Goal: Information Seeking & Learning: Learn about a topic

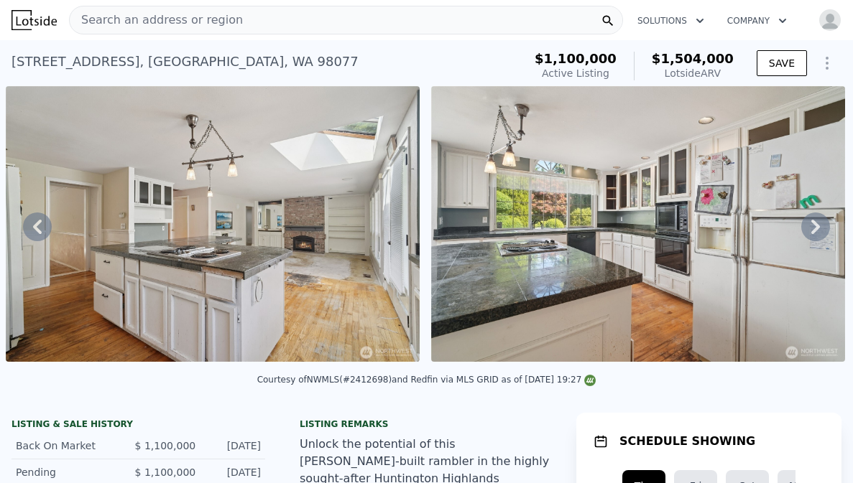
click at [268, 25] on div "Search an address or region" at bounding box center [346, 20] width 554 height 29
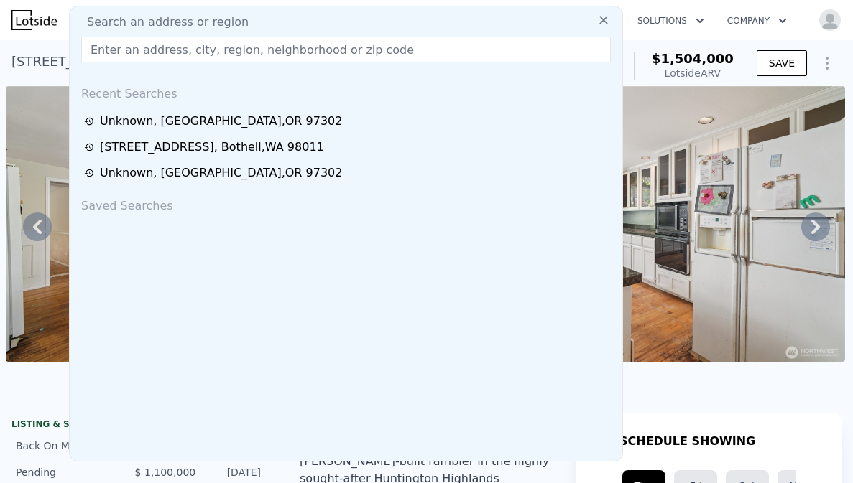
click at [265, 22] on div "Search an address or region" at bounding box center [345, 22] width 541 height 17
click at [258, 50] on input "text" at bounding box center [345, 50] width 529 height 26
paste input "[STREET_ADDRESS]"
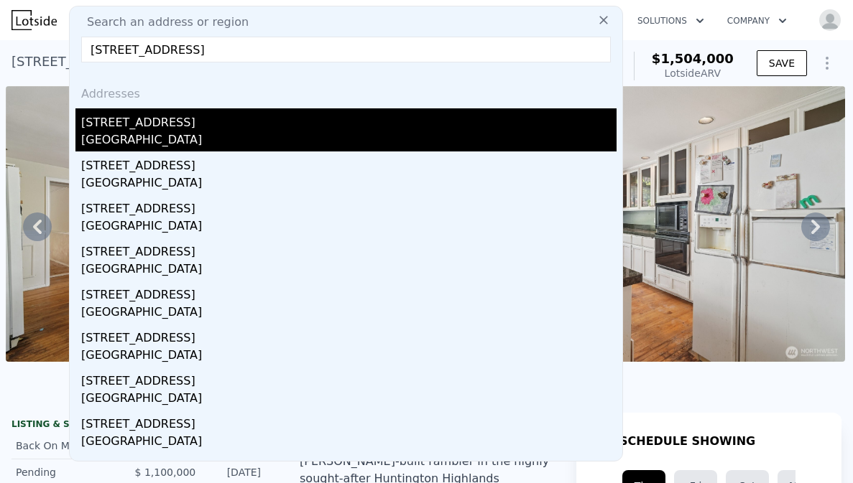
type input "[STREET_ADDRESS]"
click at [233, 113] on div "[STREET_ADDRESS]" at bounding box center [348, 119] width 535 height 23
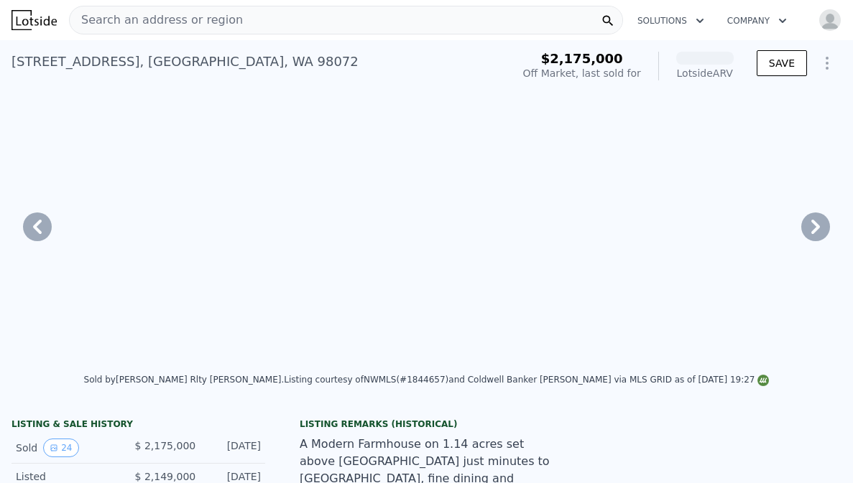
scroll to position [0, 3616]
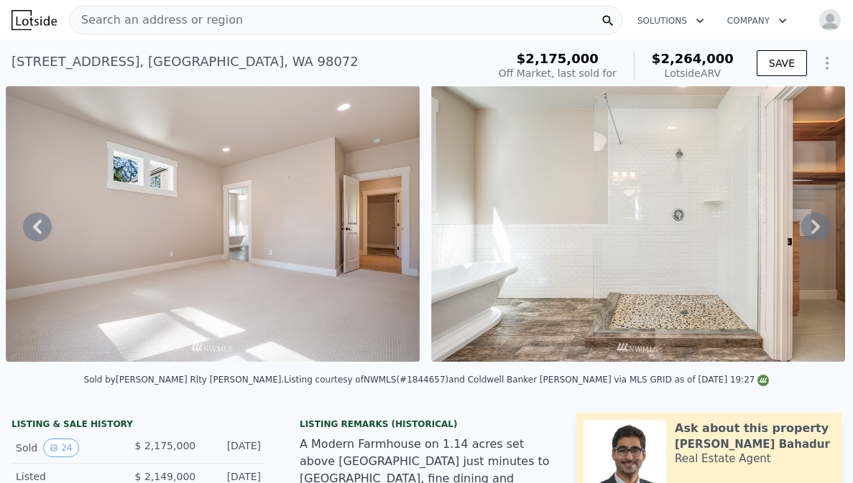
click at [815, 232] on icon at bounding box center [815, 227] width 29 height 29
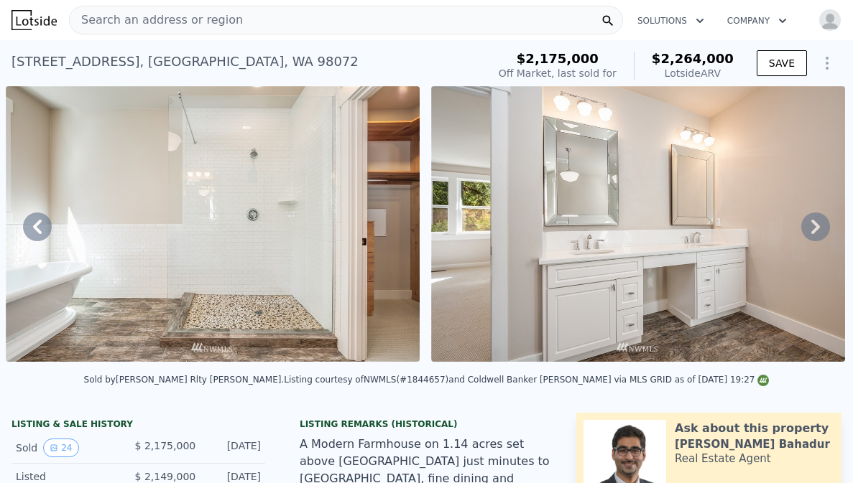
click at [815, 232] on icon at bounding box center [815, 227] width 29 height 29
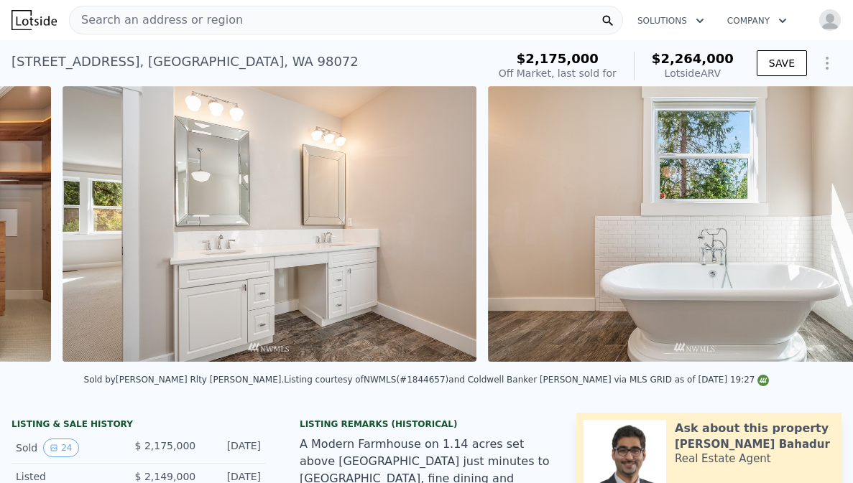
scroll to position [0, 4466]
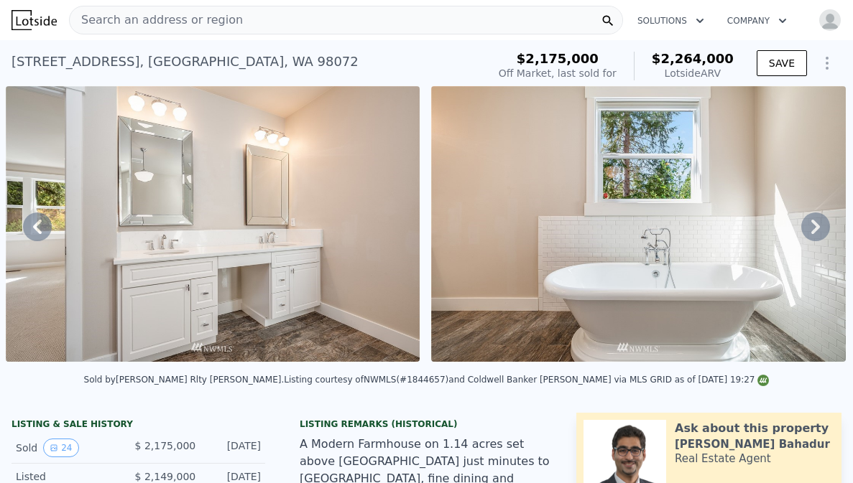
click at [815, 232] on div "• + − • + − [GEOGRAPHIC_DATA] View not available SATELLITE VIEW" at bounding box center [426, 226] width 853 height 281
click at [815, 232] on icon at bounding box center [815, 227] width 29 height 29
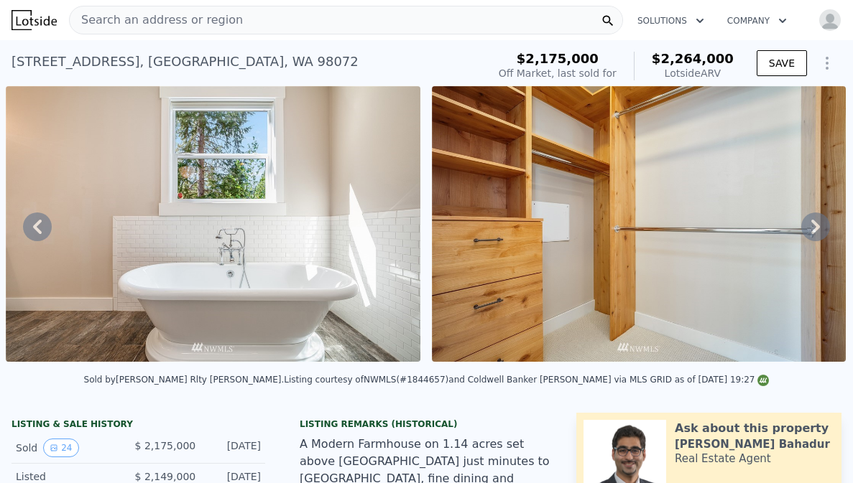
click at [815, 232] on div "• + − • + − [GEOGRAPHIC_DATA] View not available SATELLITE VIEW" at bounding box center [426, 226] width 853 height 281
click at [815, 232] on icon at bounding box center [815, 227] width 29 height 29
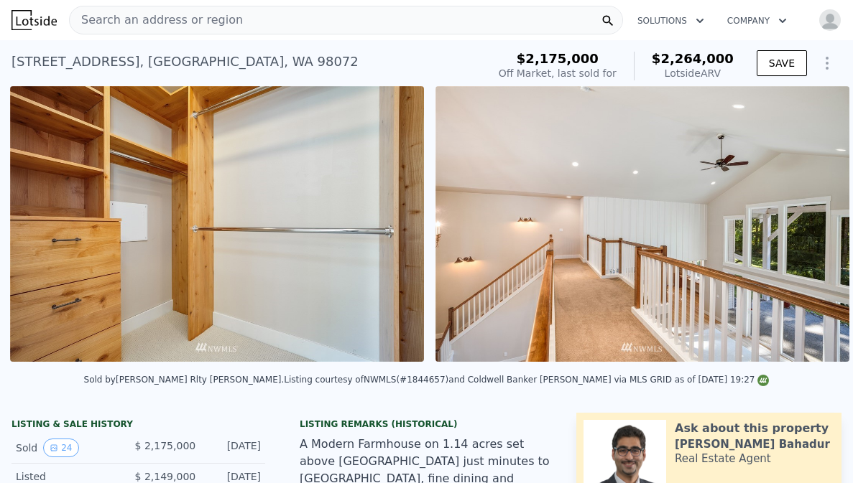
scroll to position [0, 5317]
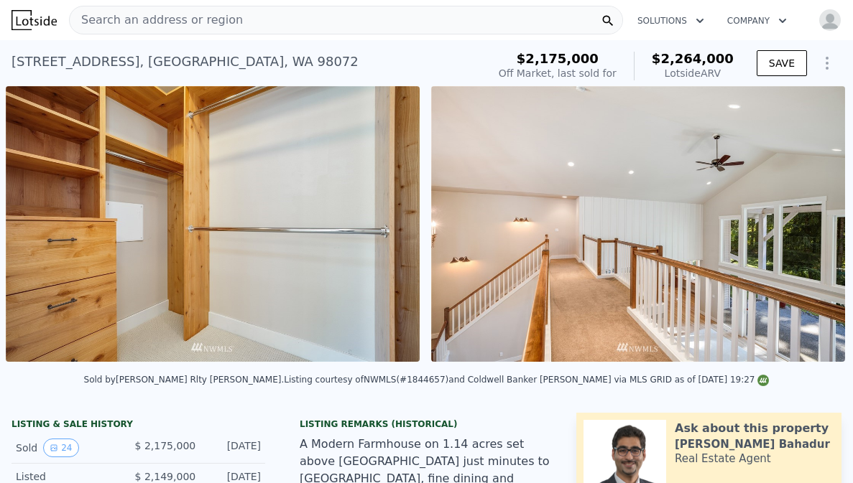
click at [815, 232] on div "• + − • + − [GEOGRAPHIC_DATA] View not available SATELLITE VIEW" at bounding box center [426, 226] width 853 height 281
click at [815, 232] on icon at bounding box center [815, 227] width 29 height 29
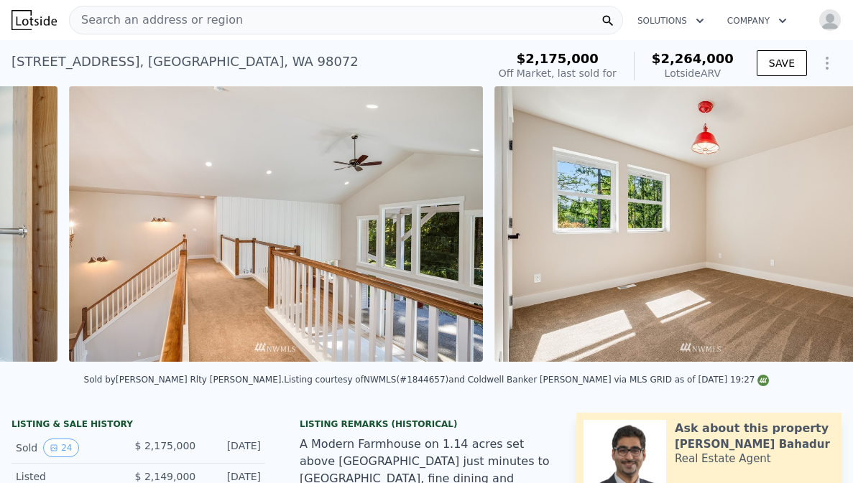
scroll to position [0, 5742]
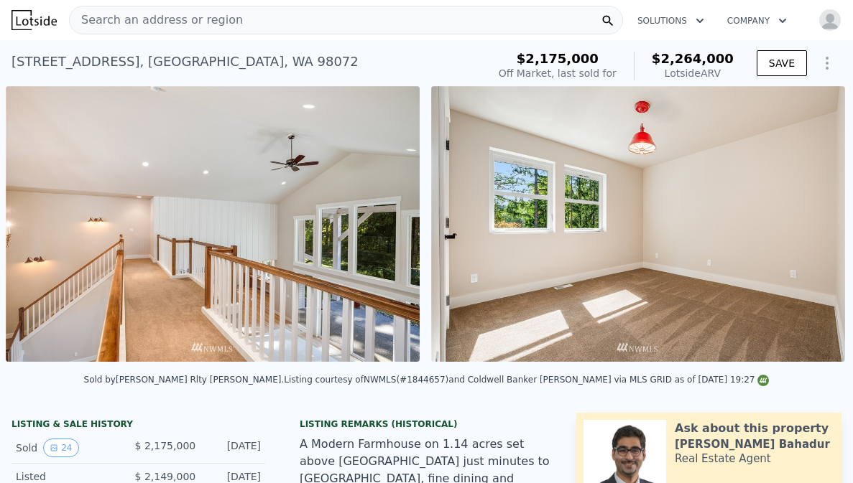
click at [815, 232] on div "• + − • + − [GEOGRAPHIC_DATA] View not available SATELLITE VIEW" at bounding box center [426, 226] width 853 height 281
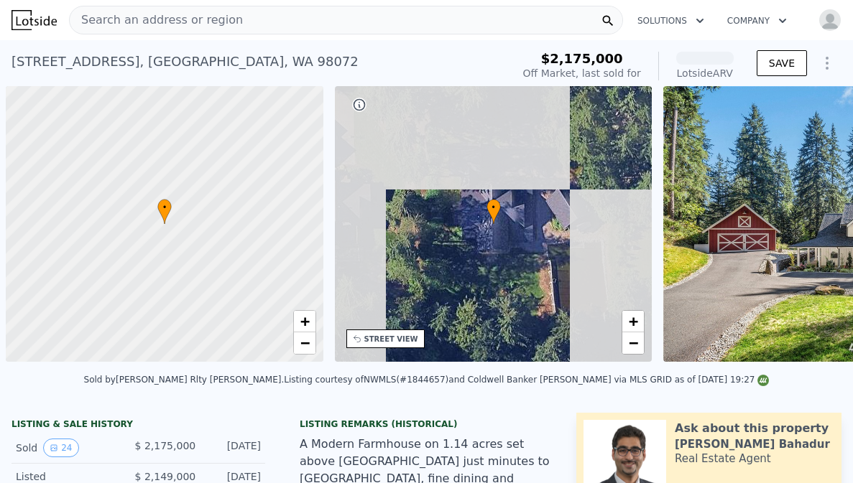
scroll to position [0, 6]
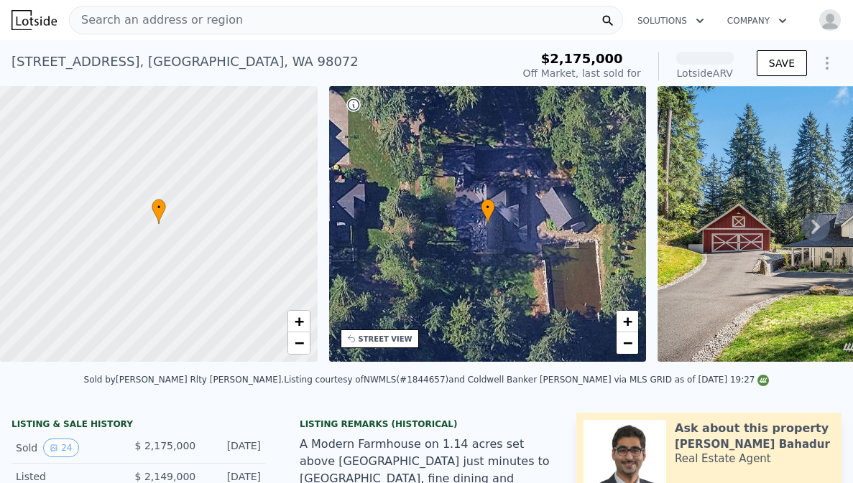
click at [209, 23] on span "Search an address or region" at bounding box center [156, 19] width 173 height 17
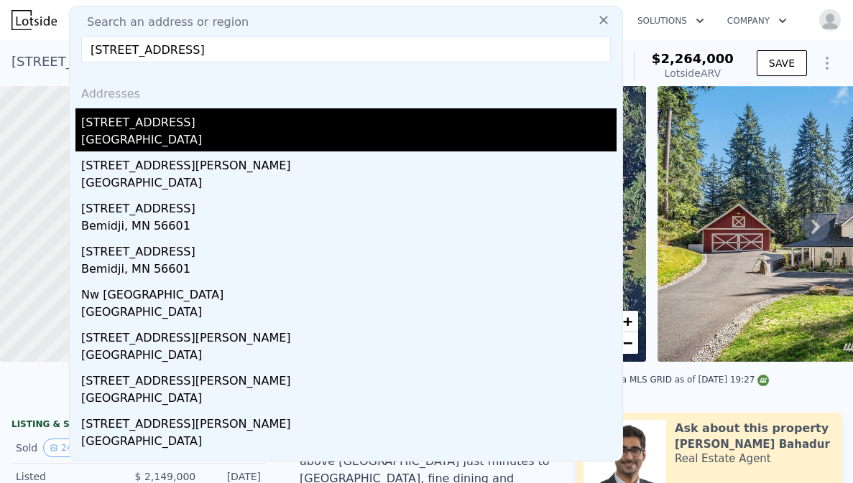
type input "102 park ave nw"
click at [181, 142] on div "Gig Harbor, WA 98335" at bounding box center [348, 141] width 535 height 20
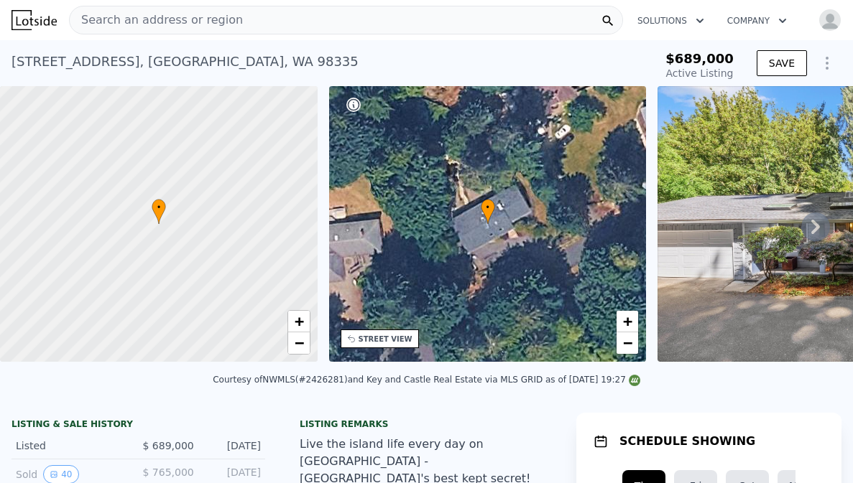
type input "-$ 739,132"
click at [623, 320] on span "+" at bounding box center [627, 321] width 9 height 18
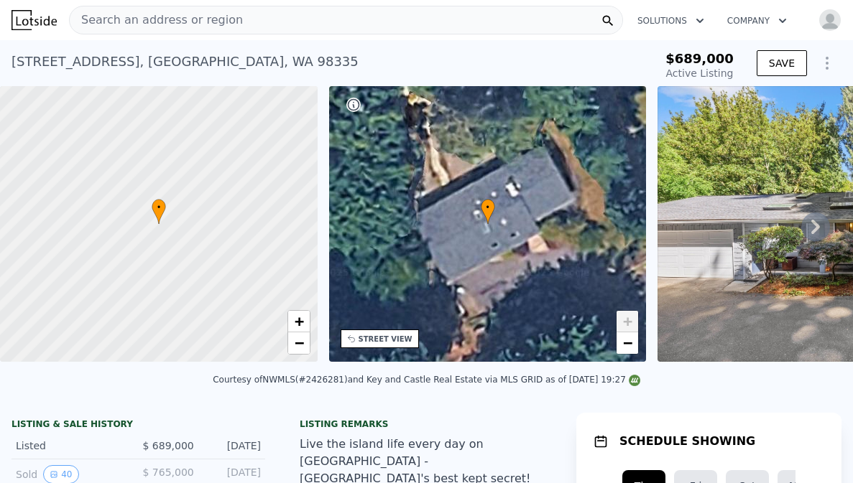
click at [721, 251] on img at bounding box center [864, 224] width 414 height 276
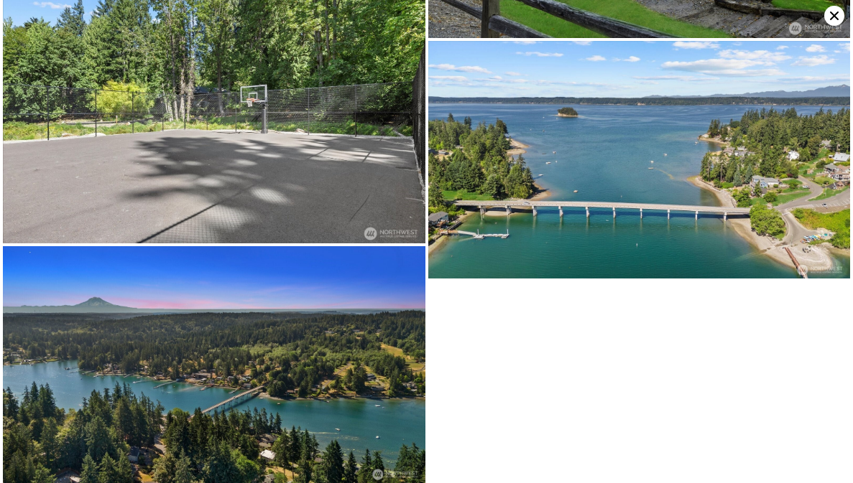
scroll to position [4774, 0]
click at [835, 12] on icon at bounding box center [834, 16] width 20 height 20
